Goal: Task Accomplishment & Management: Complete application form

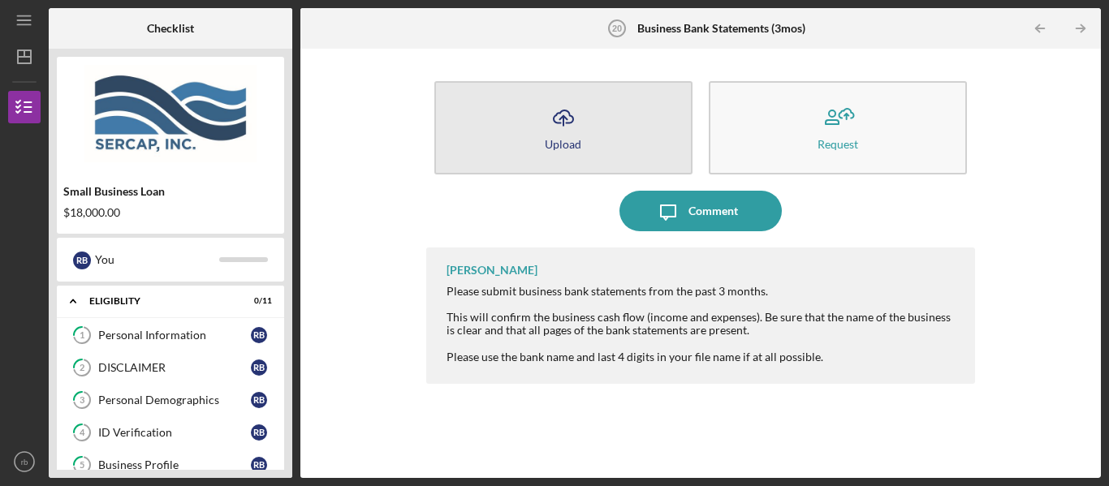
scroll to position [620, 0]
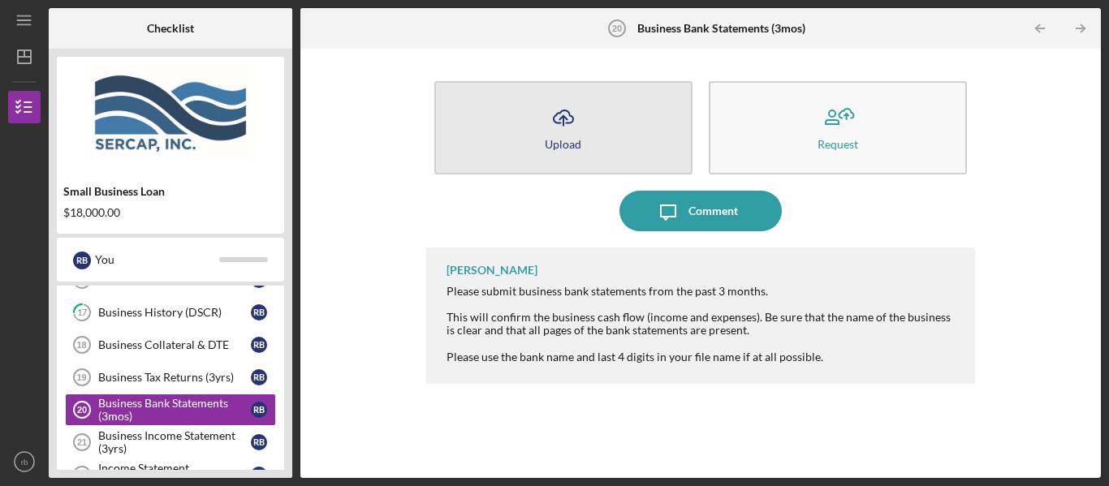
click at [558, 114] on icon "Icon/Upload" at bounding box center [563, 117] width 41 height 41
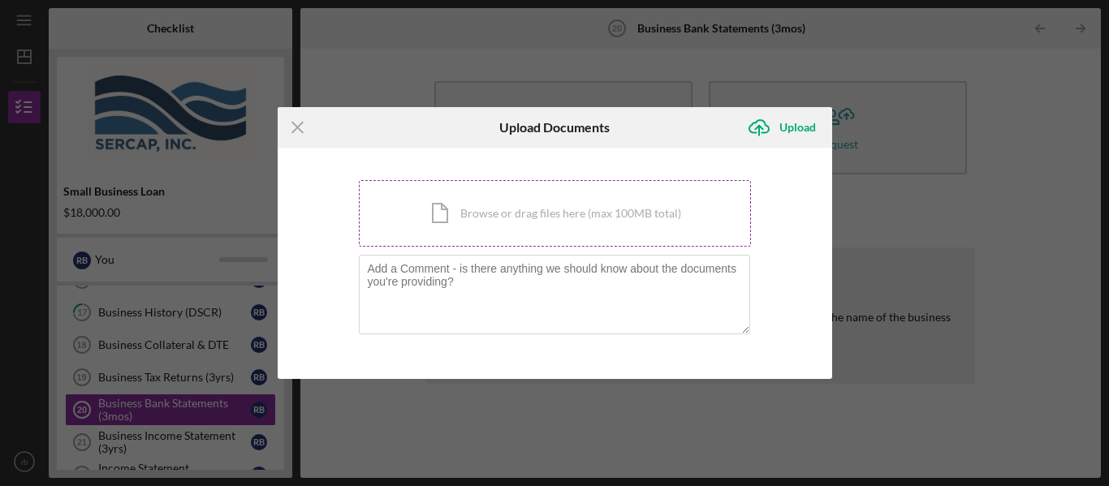
click at [462, 205] on div "Icon/Document Browse or drag files here (max 100MB total) Tap to choose files o…" at bounding box center [555, 213] width 392 height 67
click at [294, 133] on icon "Icon/Menu Close" at bounding box center [298, 127] width 41 height 41
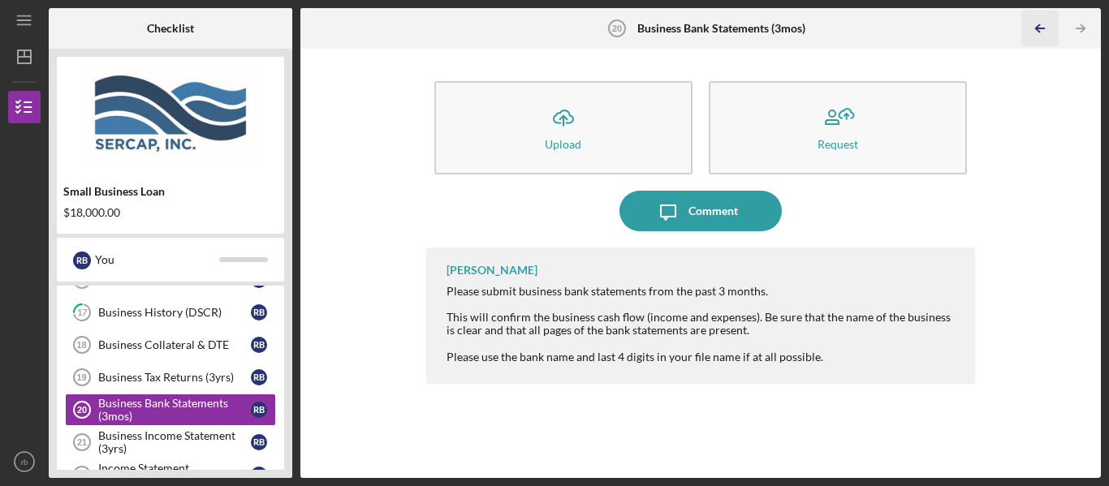
click at [1038, 29] on icon "Icon/Table Pagination Arrow" at bounding box center [1040, 29] width 37 height 37
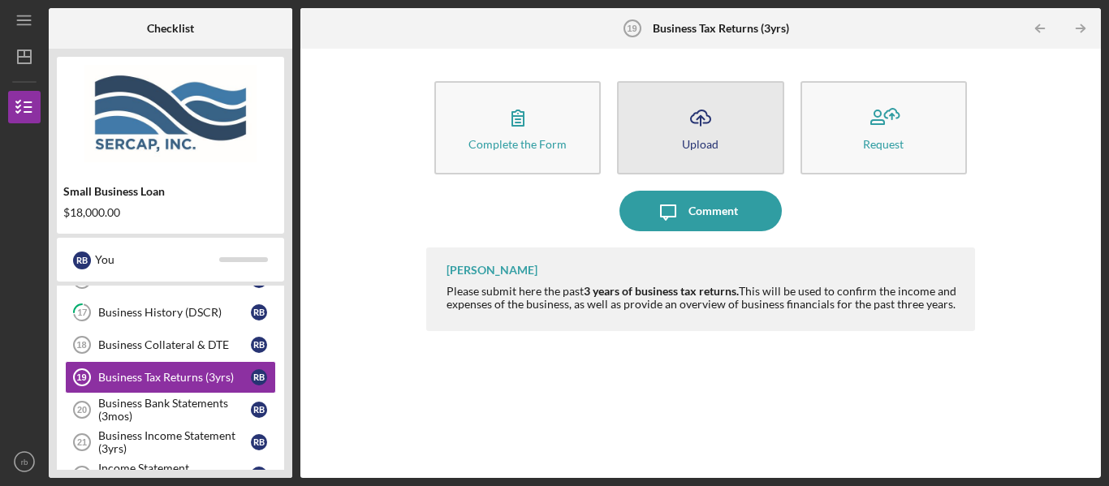
click at [719, 130] on icon "Icon/Upload" at bounding box center [700, 117] width 41 height 41
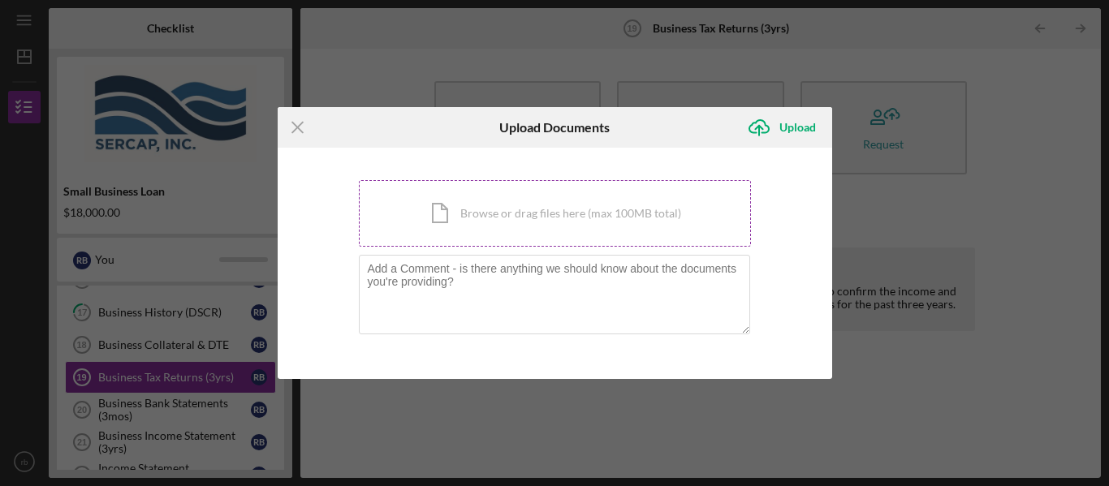
click at [452, 217] on div "Icon/Document Browse or drag files here (max 100MB total) Tap to choose files o…" at bounding box center [555, 213] width 392 height 67
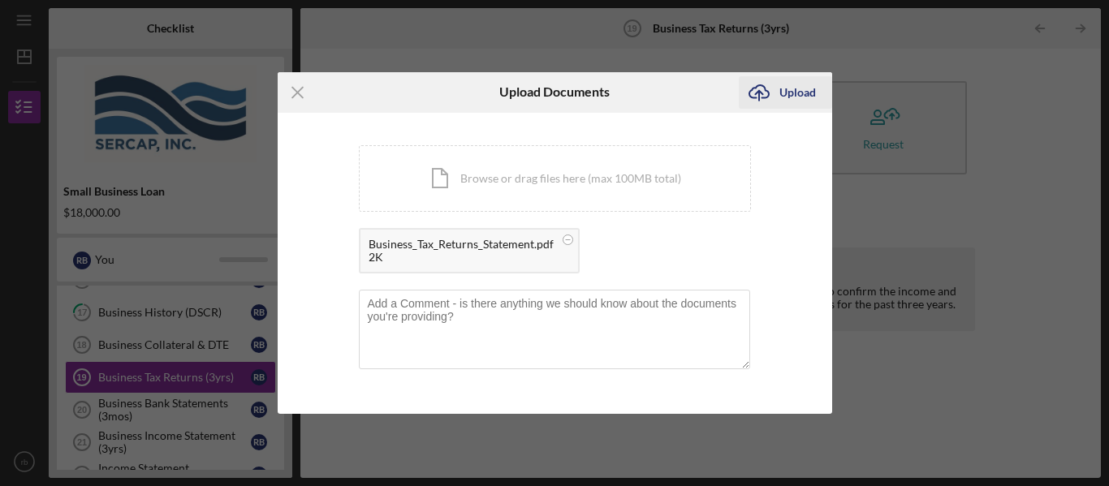
click at [795, 88] on div "Upload" at bounding box center [797, 92] width 37 height 32
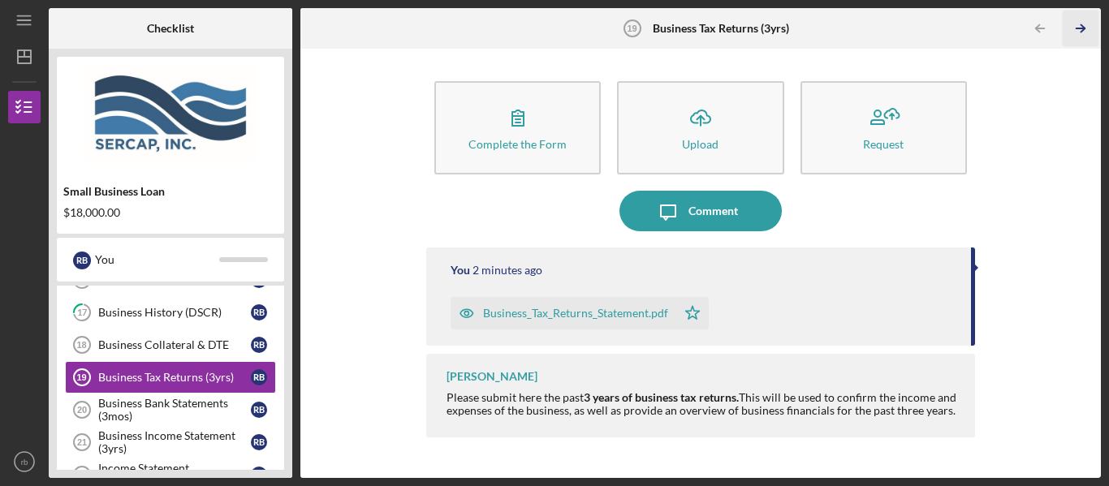
click at [1078, 27] on icon "Icon/Table Pagination Arrow" at bounding box center [1081, 29] width 37 height 37
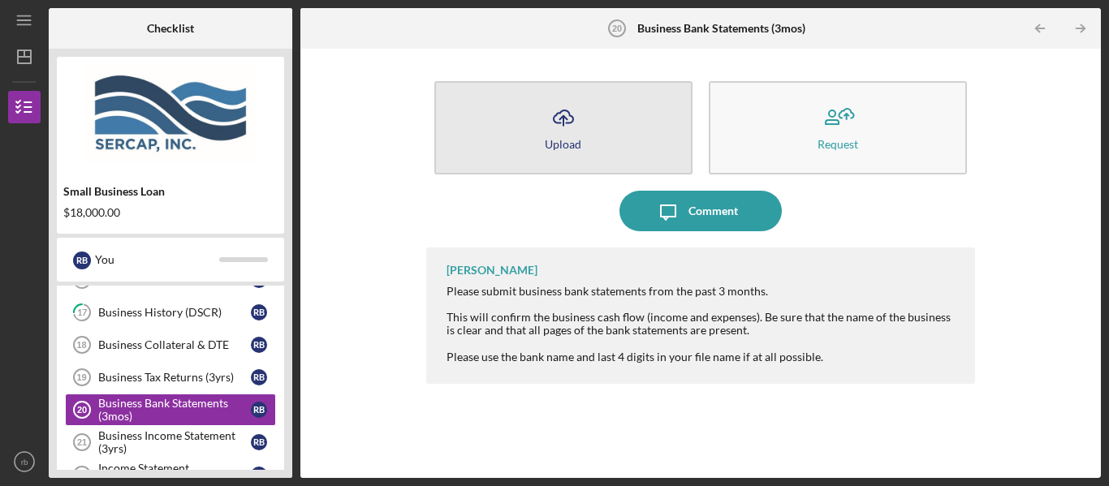
click at [556, 140] on div "Upload" at bounding box center [563, 144] width 37 height 12
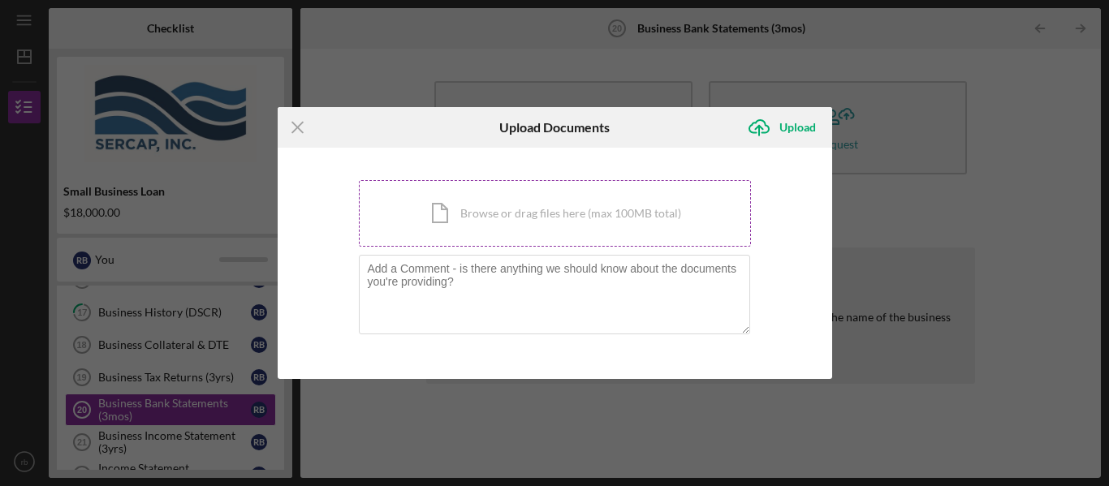
click at [454, 220] on div "Icon/Document Browse or drag files here (max 100MB total) Tap to choose files o…" at bounding box center [555, 213] width 392 height 67
click at [301, 127] on icon "Icon/Menu Close" at bounding box center [298, 127] width 41 height 41
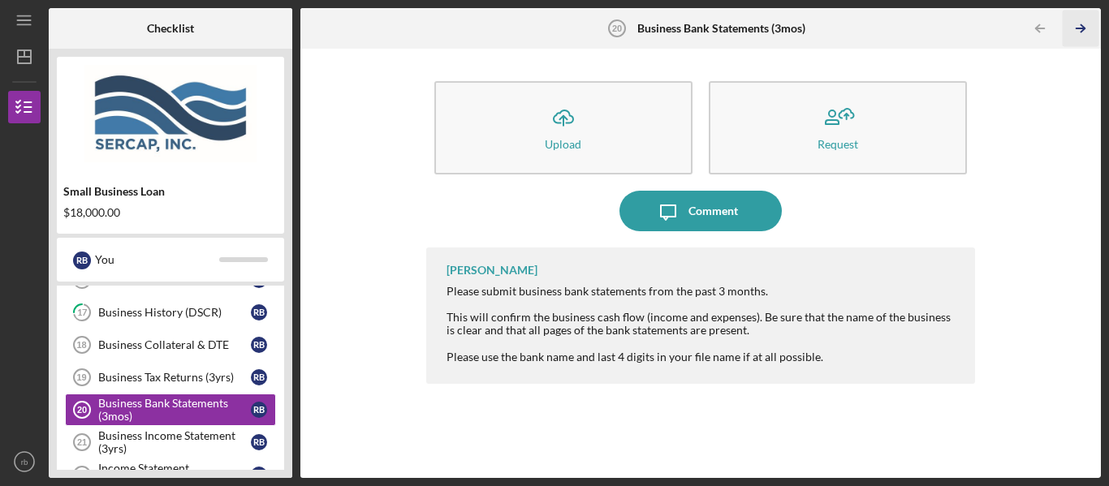
click at [1080, 27] on icon "Icon/Table Pagination Arrow" at bounding box center [1081, 29] width 37 height 37
